Goal: Navigation & Orientation: Find specific page/section

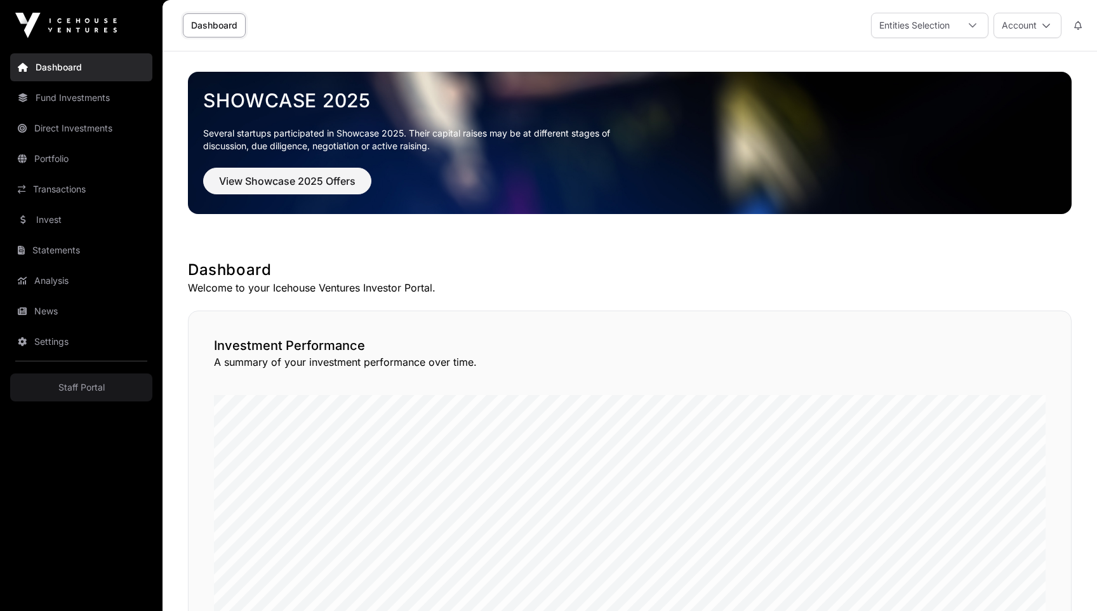
click at [56, 93] on link "Fund Investments" at bounding box center [81, 98] width 142 height 28
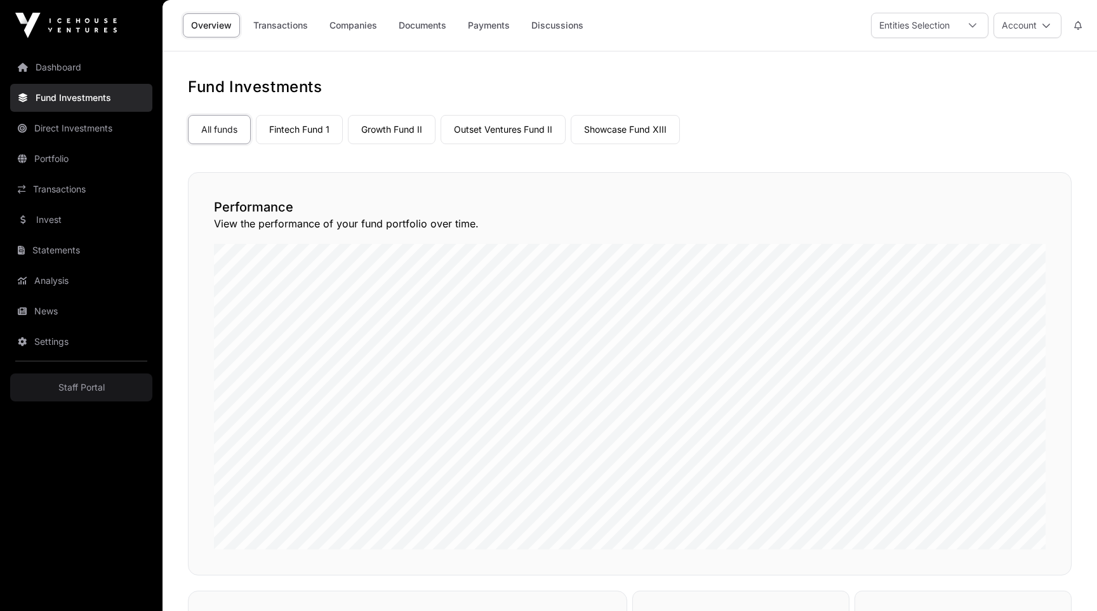
click at [561, 23] on link "Discussions" at bounding box center [557, 25] width 69 height 24
click at [483, 22] on link "Payments" at bounding box center [488, 25] width 58 height 24
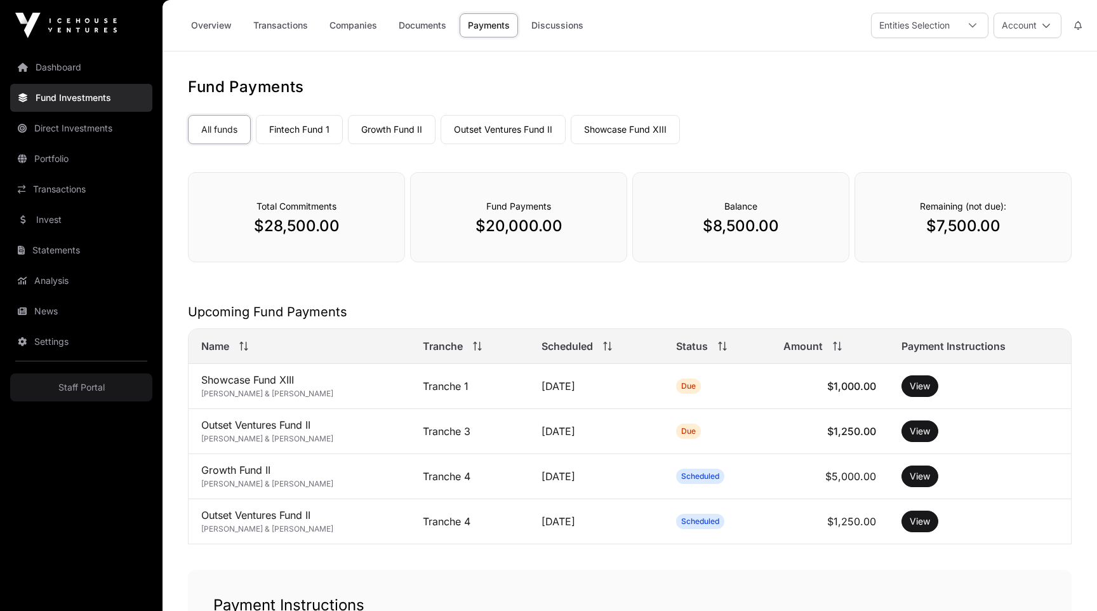
click at [77, 65] on link "Dashboard" at bounding box center [81, 67] width 142 height 28
click at [904, 22] on div "Entities Selection" at bounding box center [914, 25] width 86 height 24
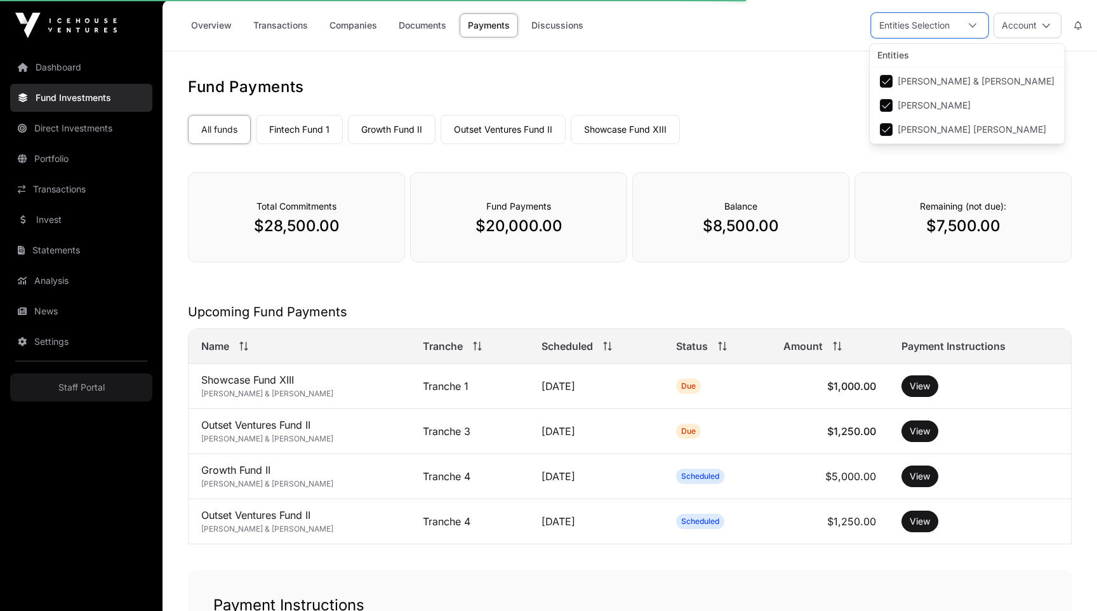
click at [755, 129] on div "All funds Fintech Fund 1 Growth Fund II Outset Ventures Fund II Showcase Fund X…" at bounding box center [629, 127] width 883 height 34
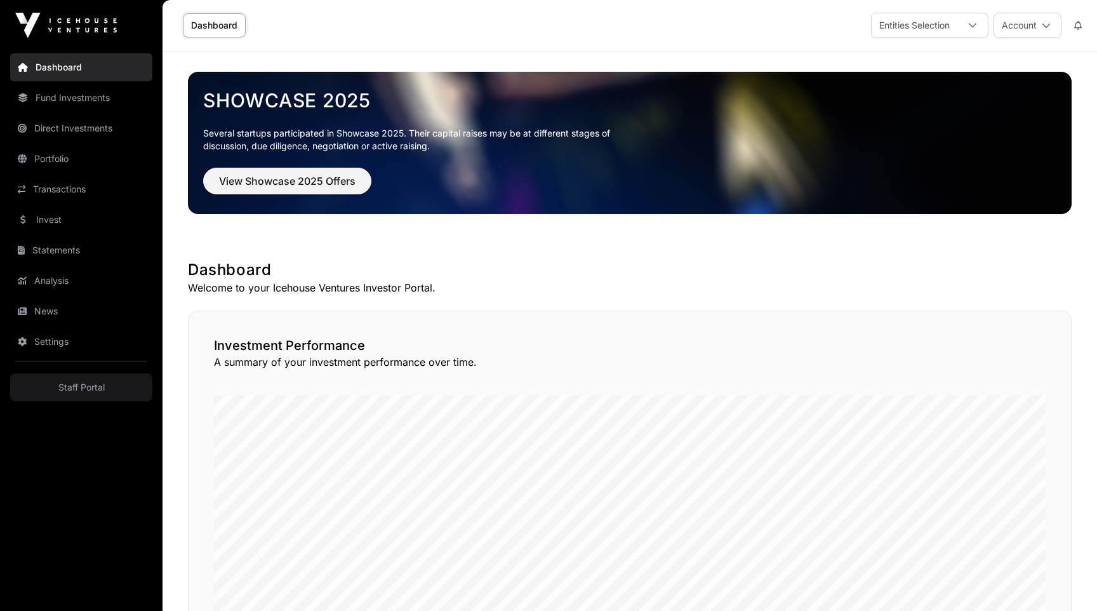
click at [1048, 18] on button "Account" at bounding box center [1027, 25] width 68 height 25
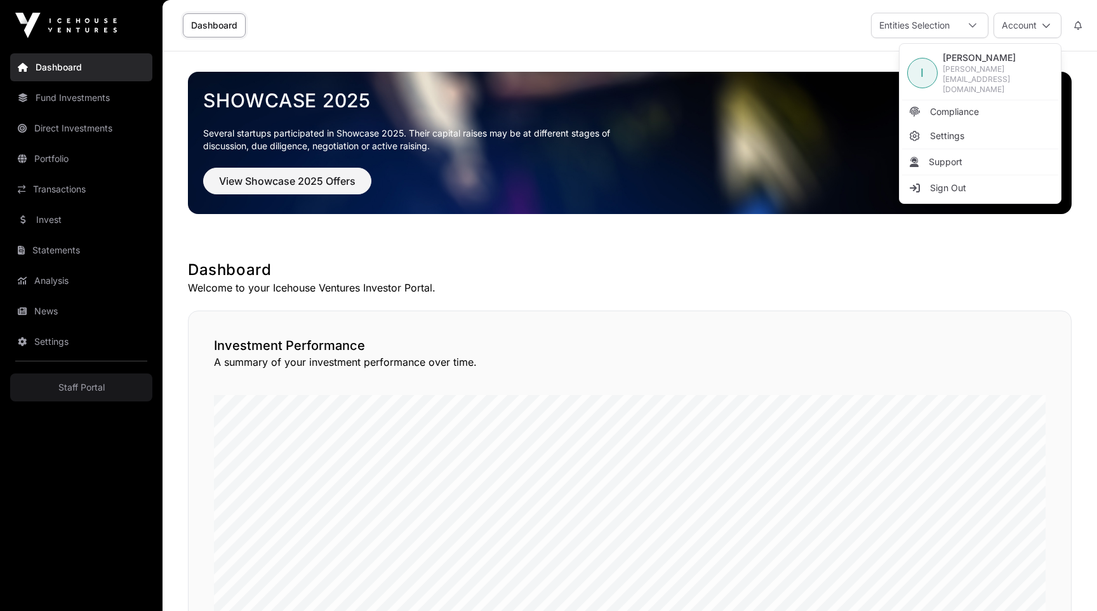
click at [674, 56] on div "Showcase 2025 Several startups participated in Showcase 2025. Their capital rai…" at bounding box center [629, 142] width 883 height 183
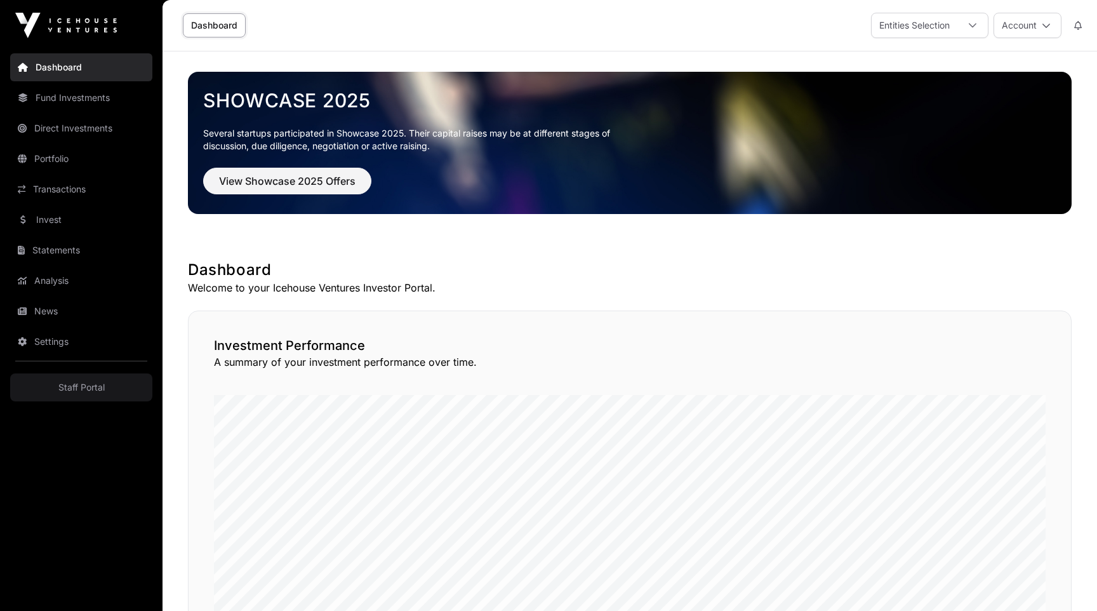
click at [102, 393] on link "Staff Portal" at bounding box center [81, 387] width 142 height 28
